Goal: Task Accomplishment & Management: Manage account settings

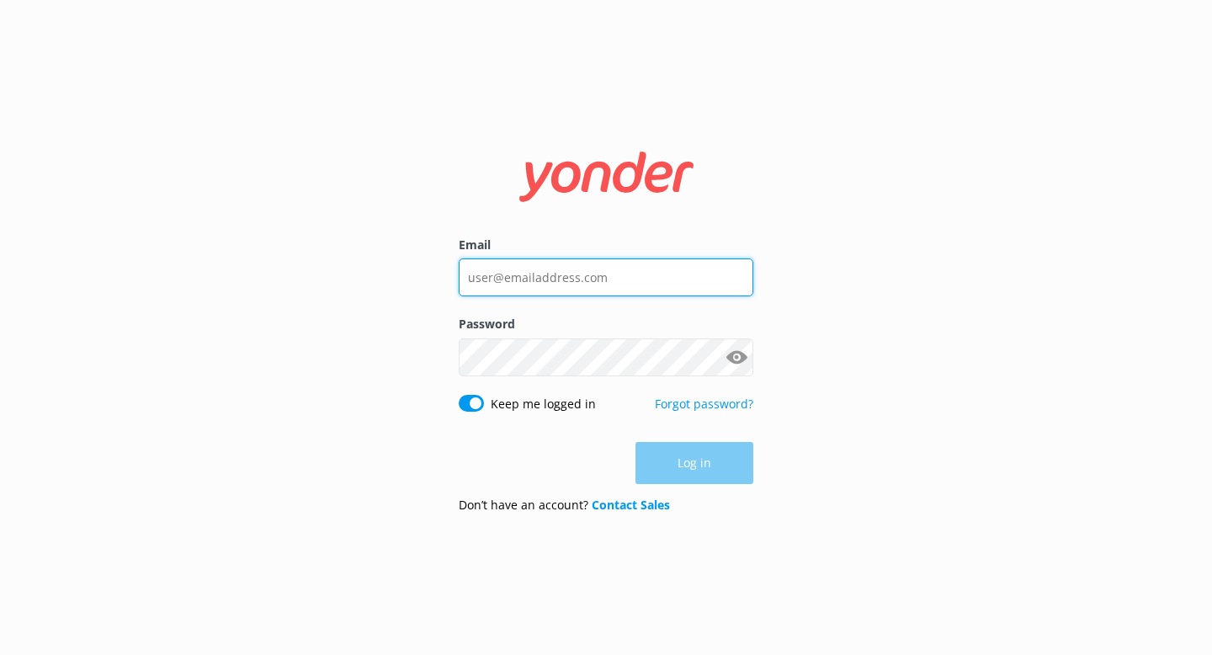
type input "info@skydiveauckland.com"
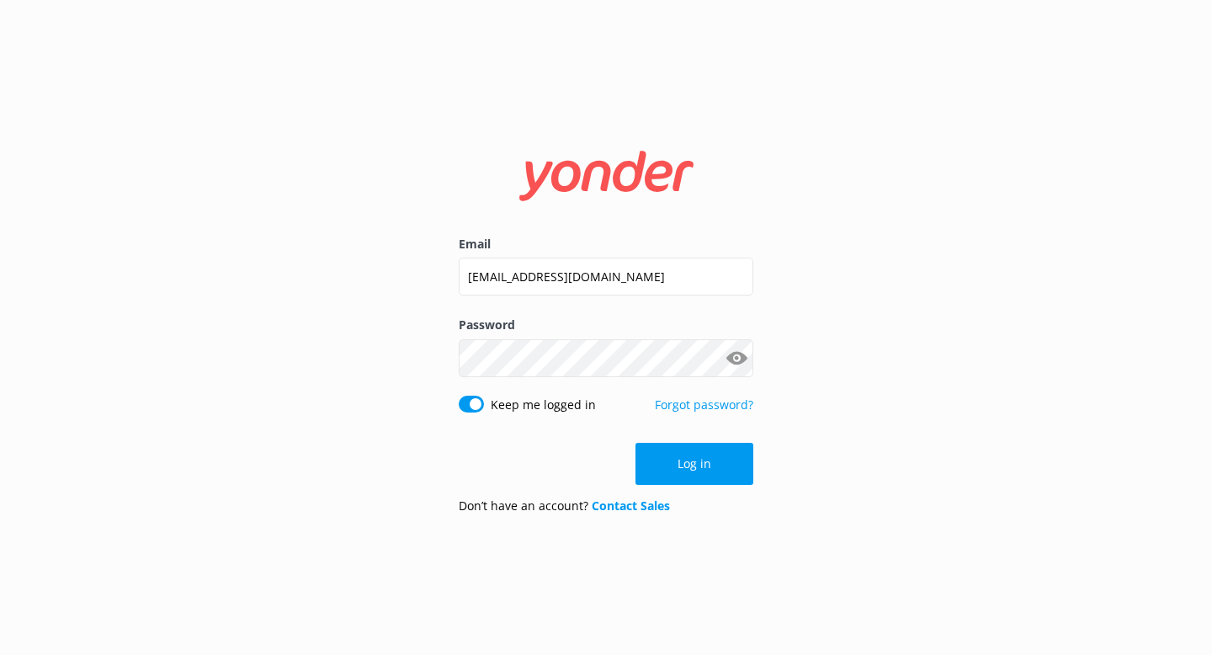
click at [677, 471] on div "Log in" at bounding box center [606, 464] width 295 height 42
click at [677, 471] on button "Log in" at bounding box center [695, 464] width 118 height 42
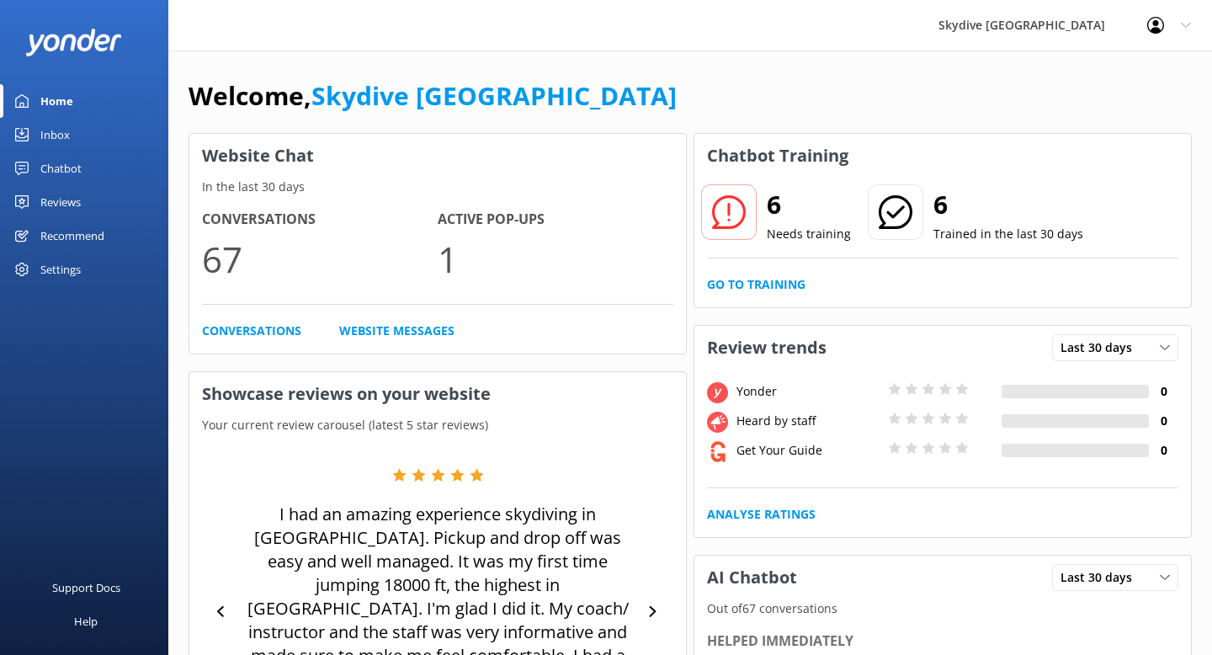
click at [58, 134] on div "Inbox" at bounding box center [54, 135] width 29 height 34
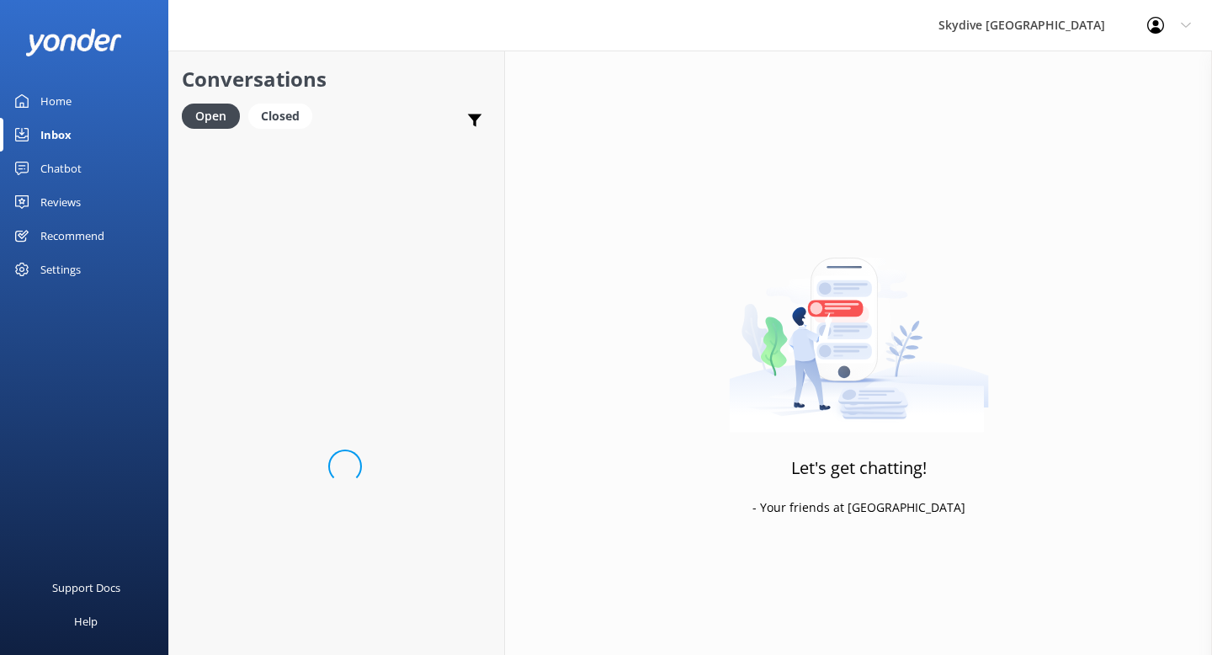
click at [264, 275] on div "Loading.." at bounding box center [336, 466] width 335 height 655
click at [286, 127] on div "Closed" at bounding box center [280, 116] width 64 height 25
click at [210, 116] on div "Open" at bounding box center [210, 116] width 56 height 25
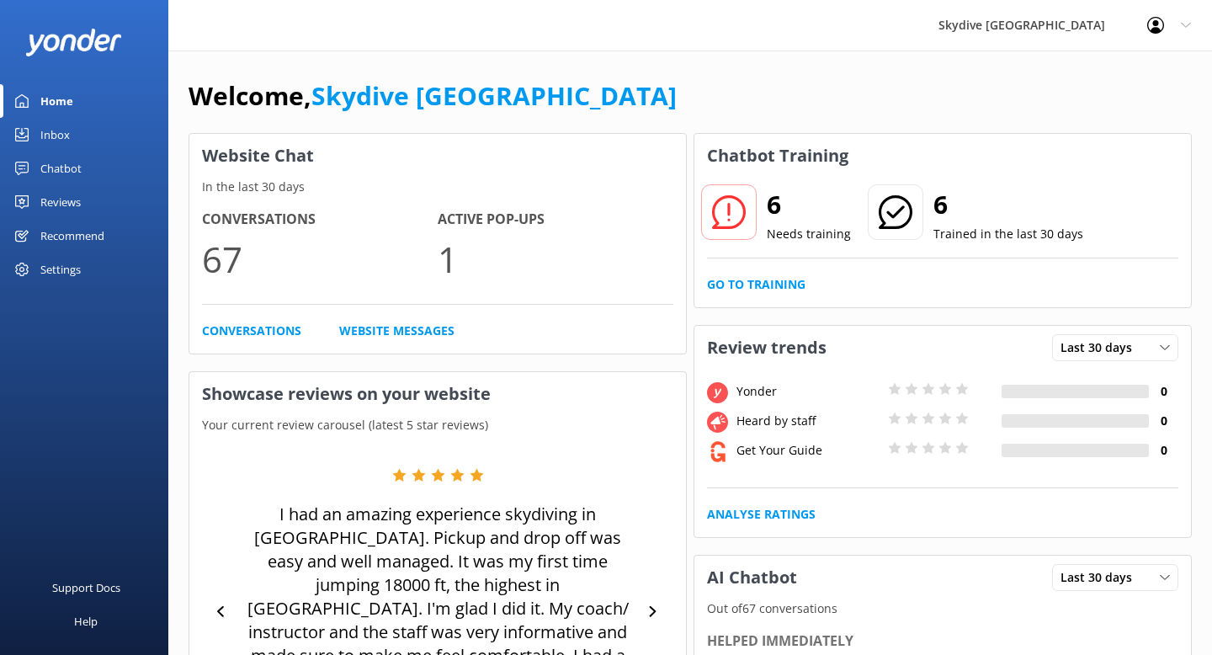
click at [61, 126] on div "Inbox" at bounding box center [54, 135] width 29 height 34
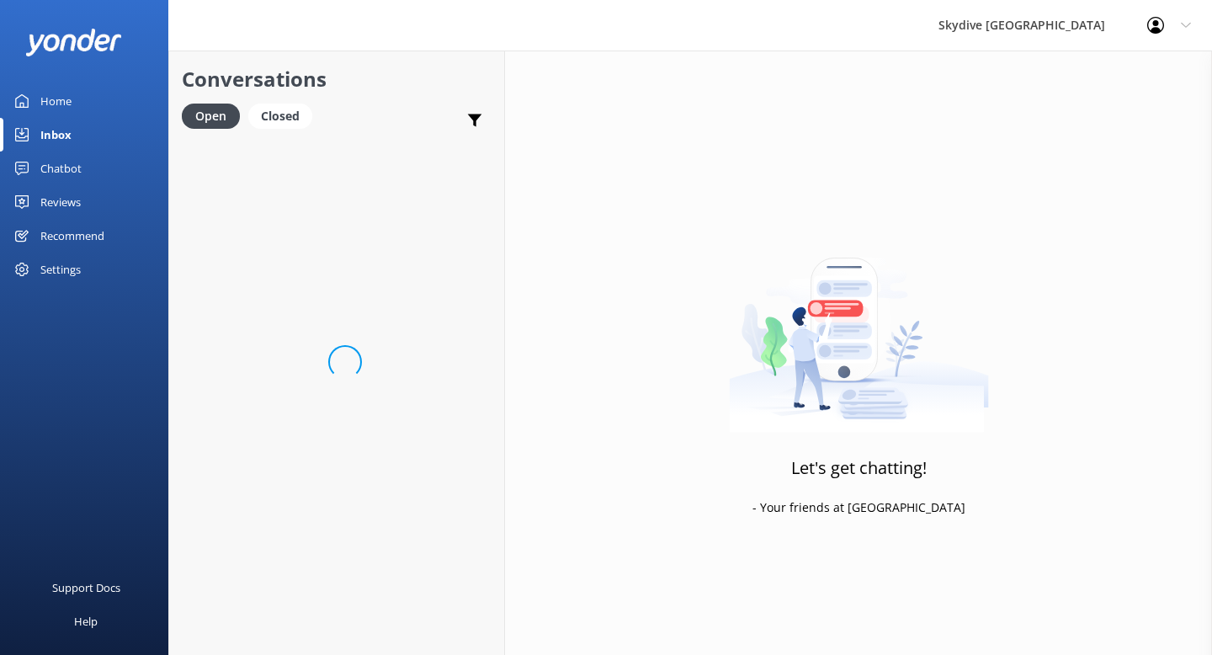
scroll to position [139, 0]
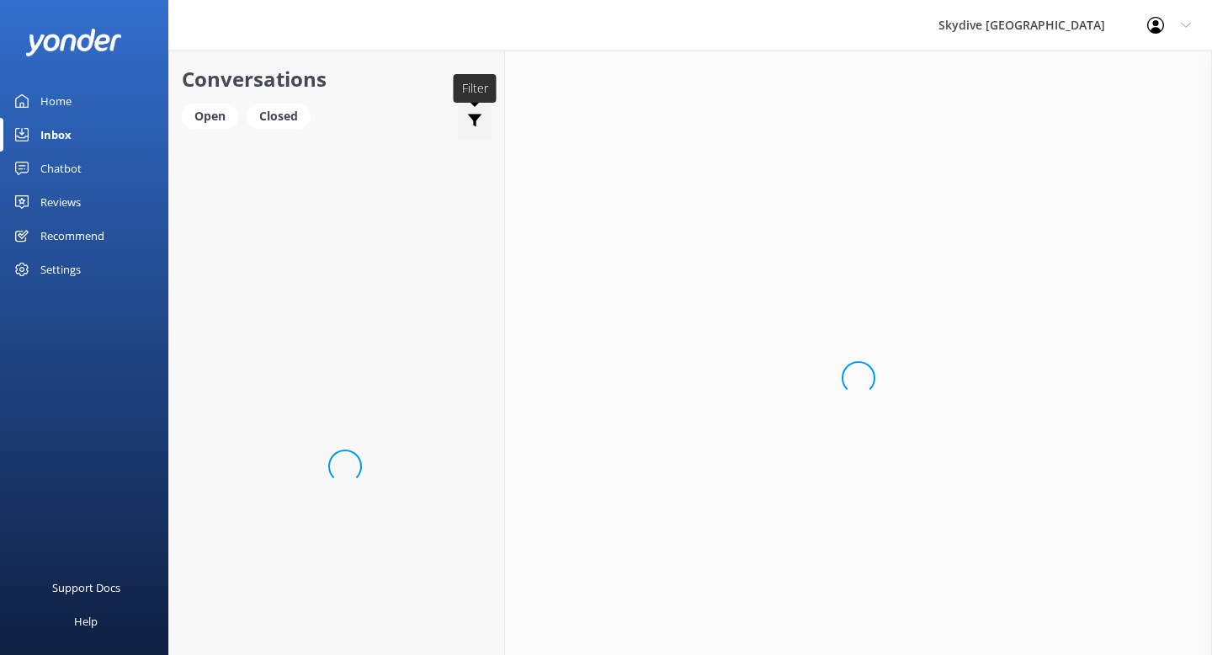
click at [471, 116] on use at bounding box center [475, 121] width 14 height 13
click at [205, 122] on div "Open" at bounding box center [210, 116] width 56 height 25
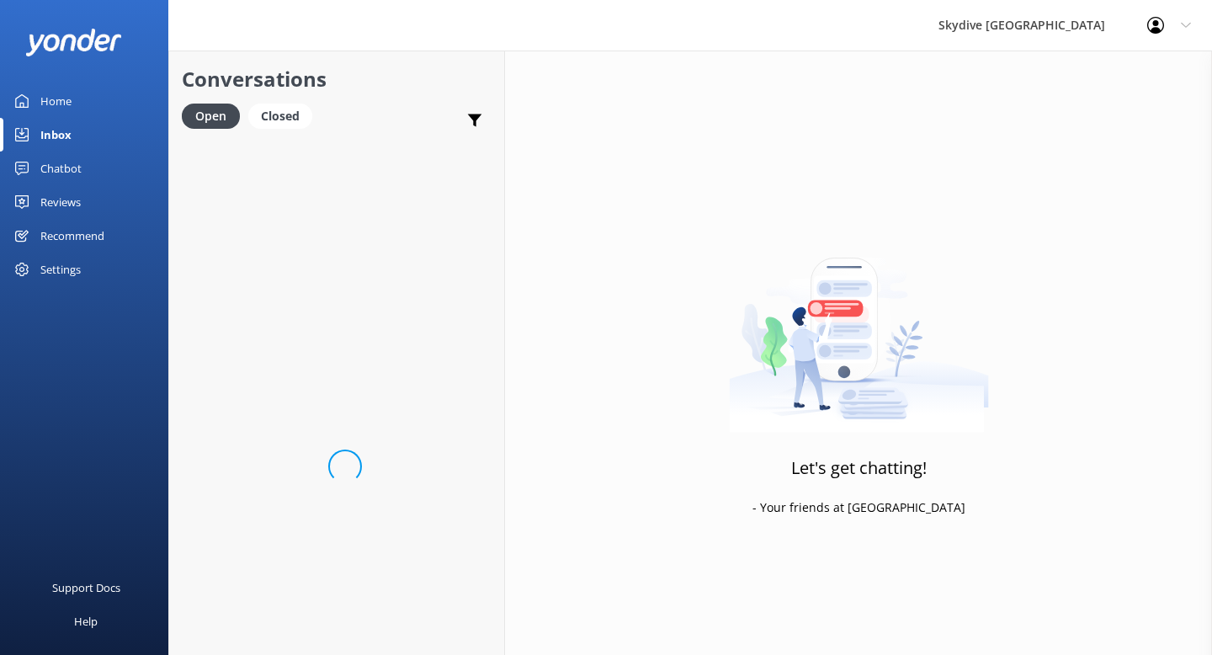
click at [330, 461] on span at bounding box center [345, 466] width 47 height 47
